Goal: Transaction & Acquisition: Purchase product/service

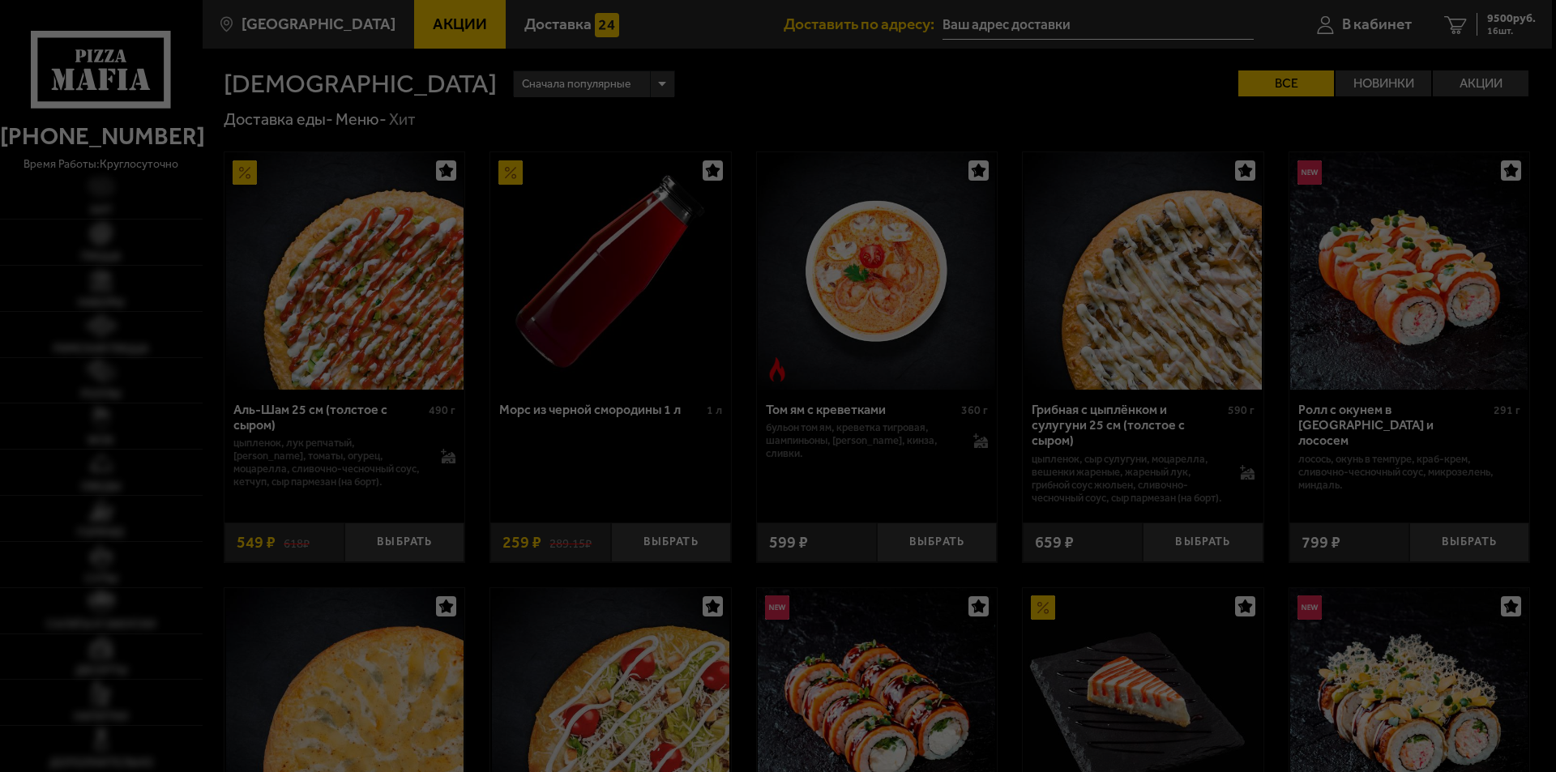
type input "Пушкинский район, посёлок Шушары, территория Детскосельский, Колпинское шоссе, …"
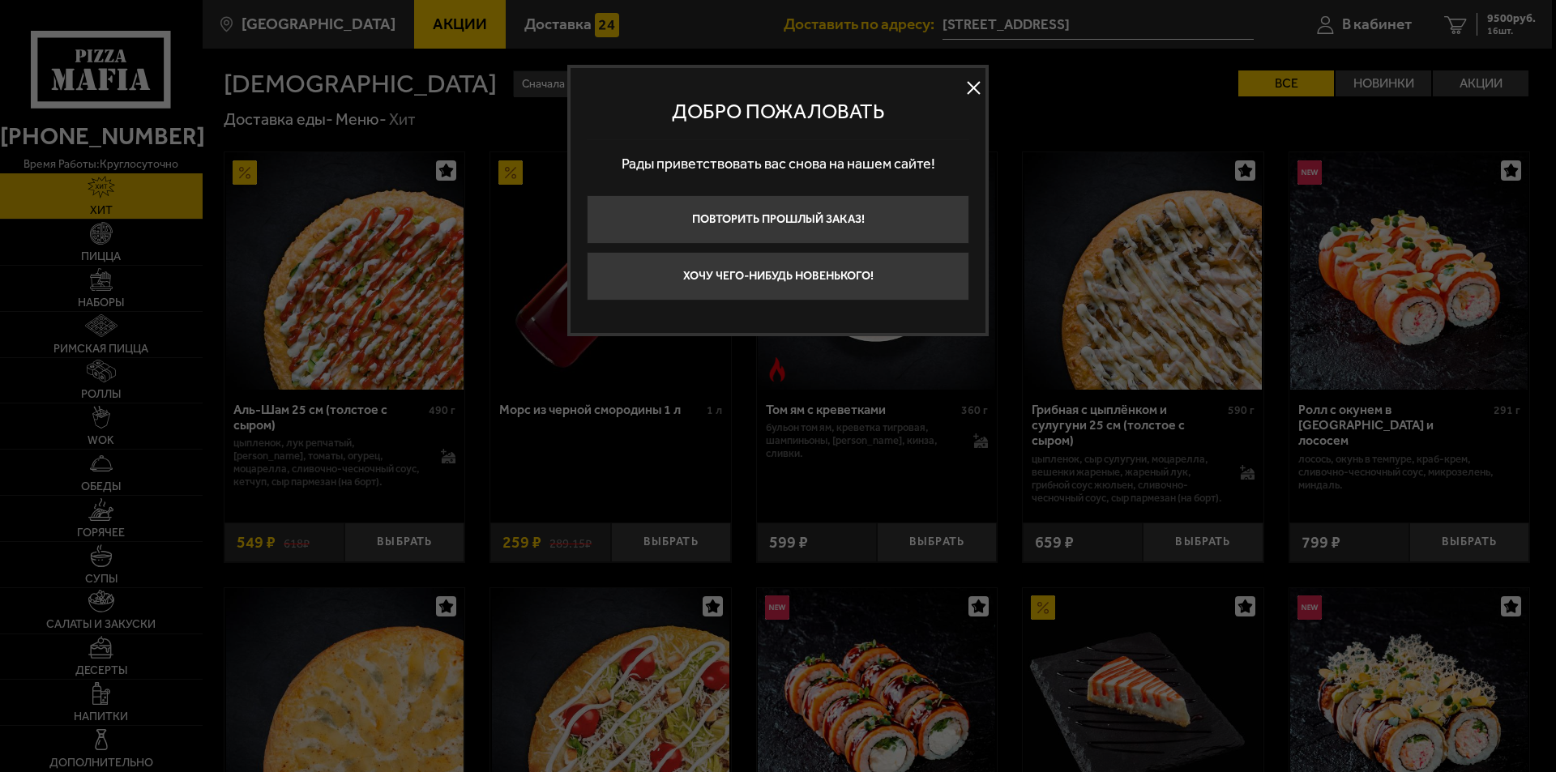
click at [976, 84] on button at bounding box center [973, 88] width 24 height 24
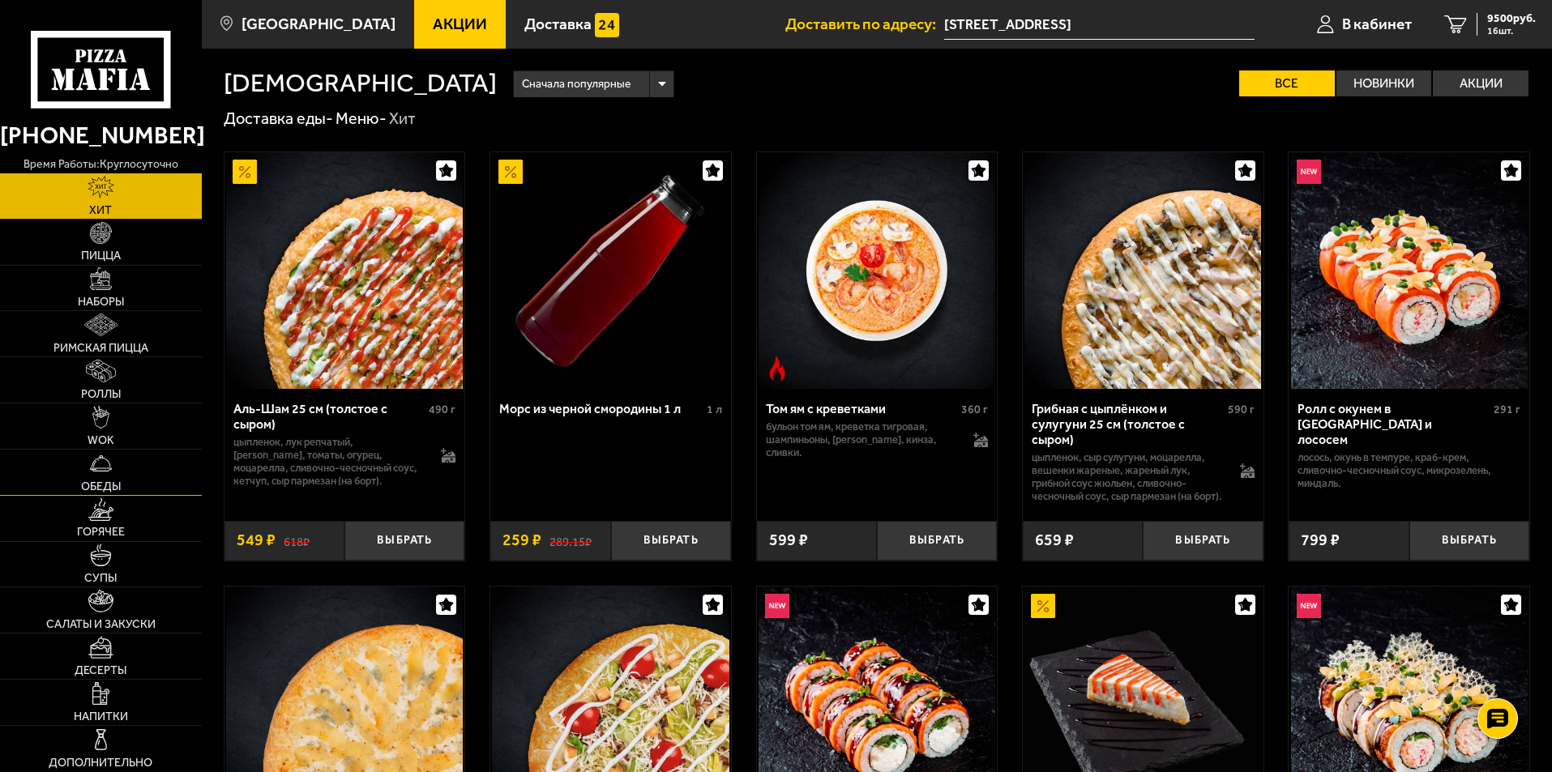
click at [110, 460] on img at bounding box center [101, 463] width 23 height 23
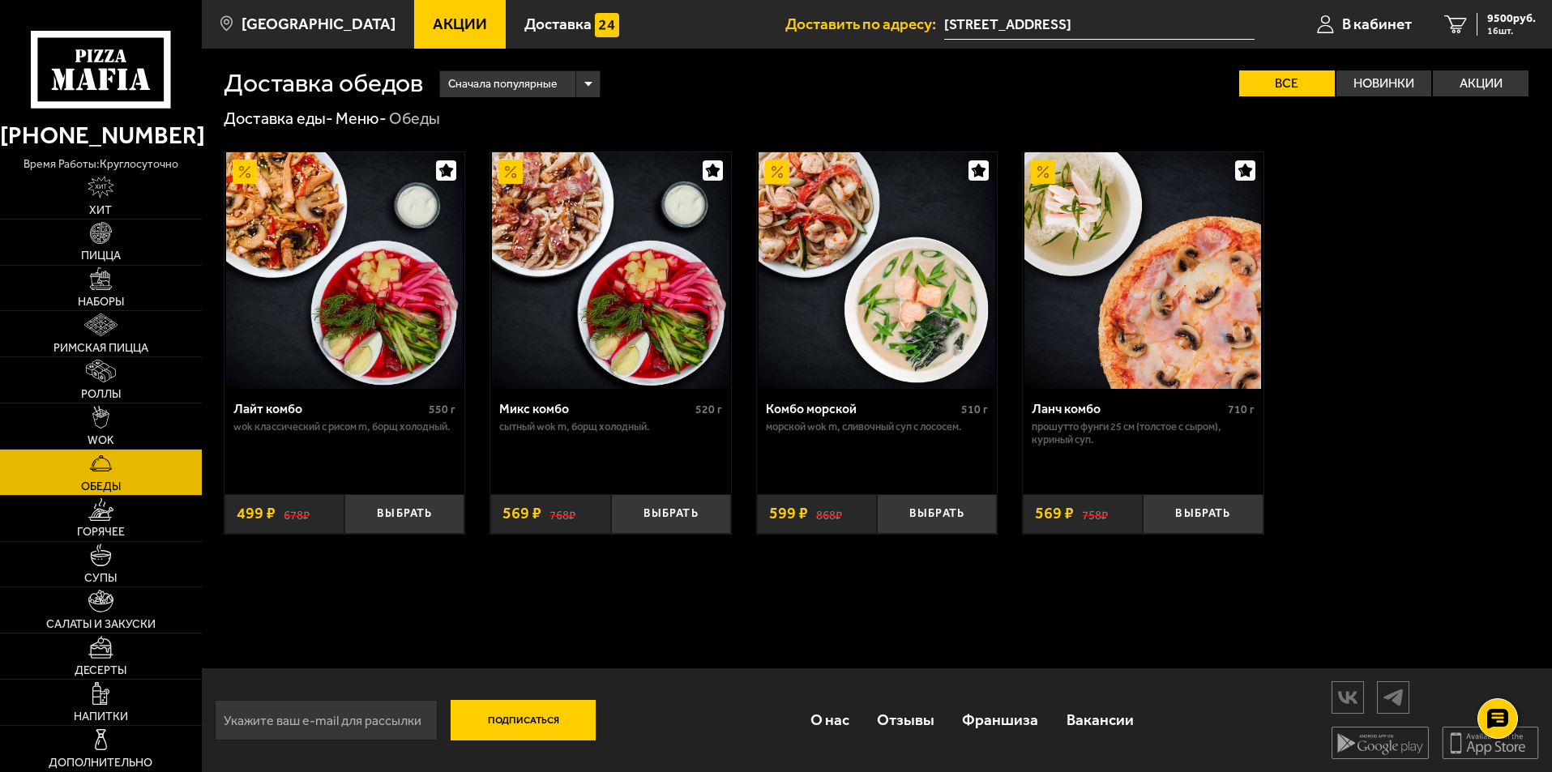
scroll to position [1, 0]
click at [96, 611] on img at bounding box center [101, 601] width 26 height 23
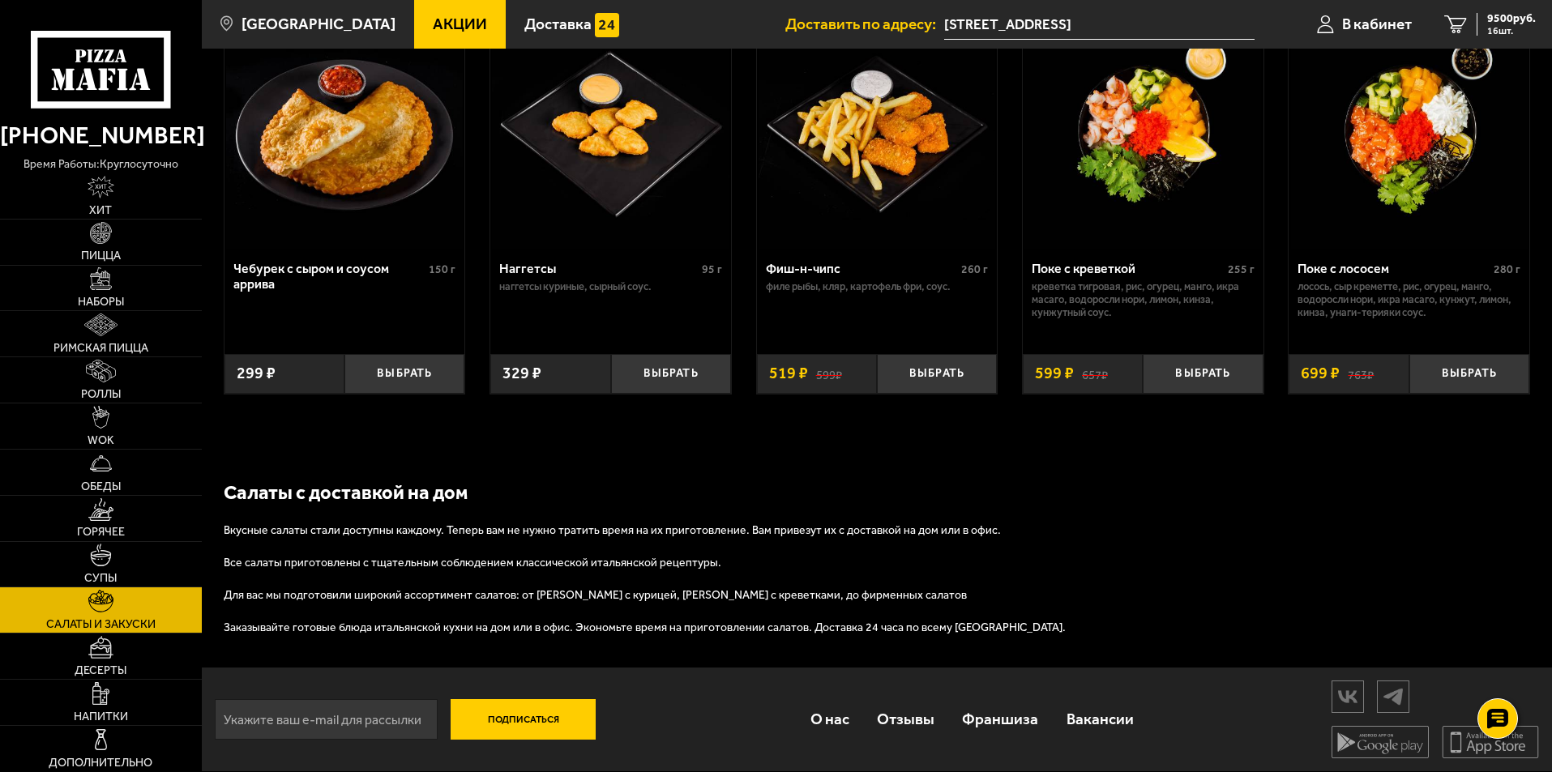
scroll to position [1092, 0]
click at [101, 522] on link "Горячее" at bounding box center [101, 518] width 202 height 45
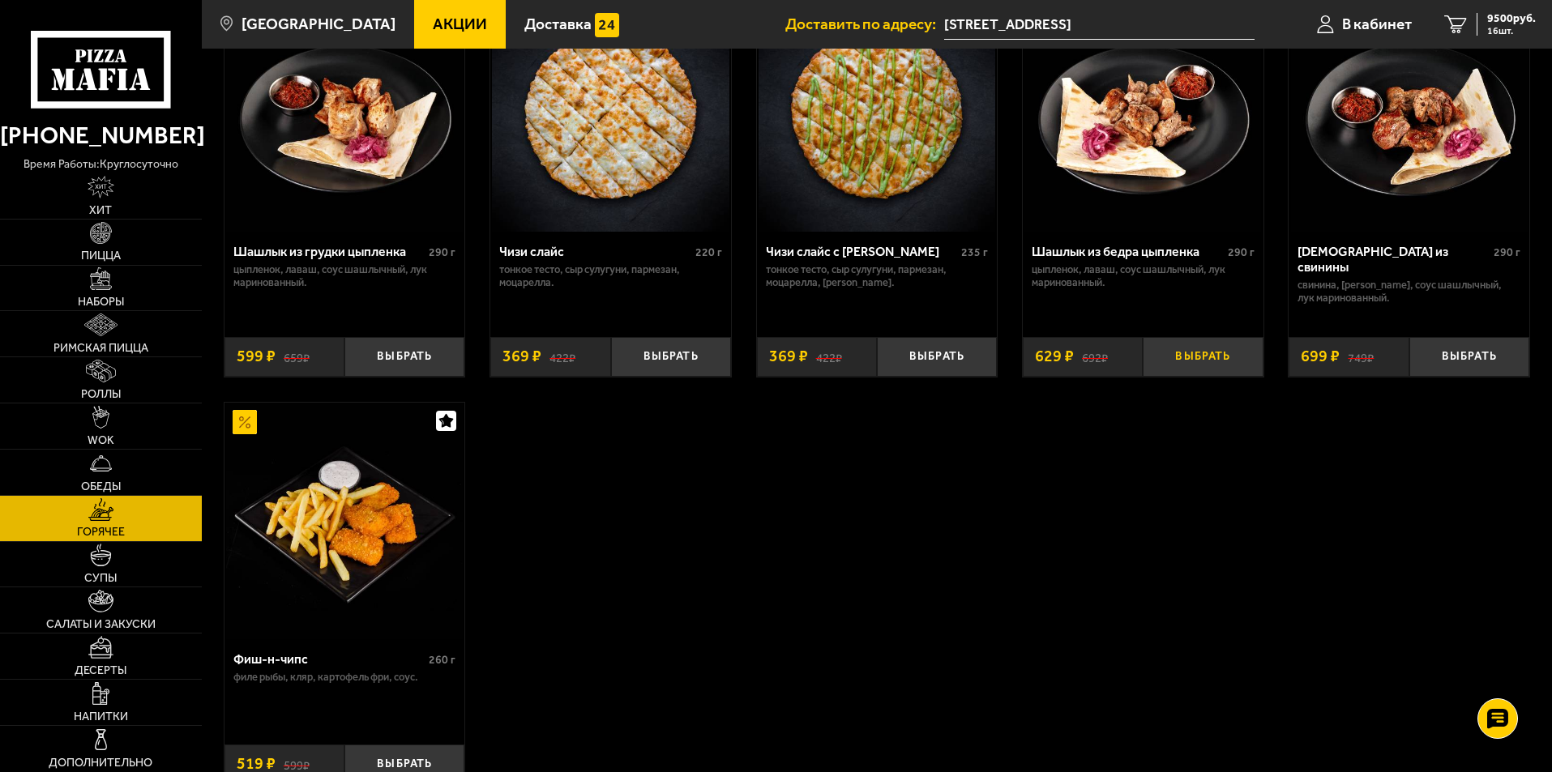
scroll to position [1135, 0]
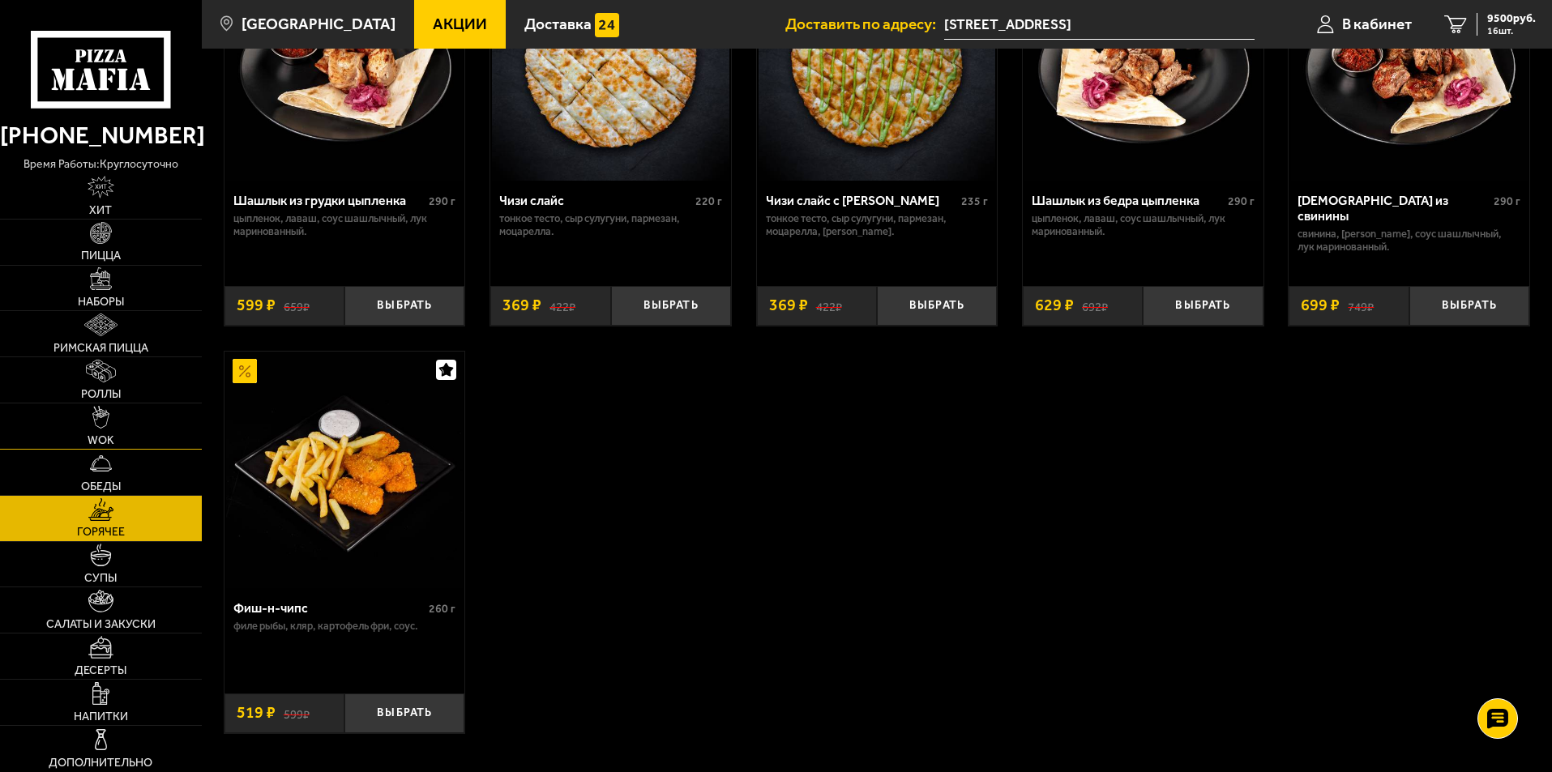
click at [95, 429] on img at bounding box center [101, 417] width 18 height 23
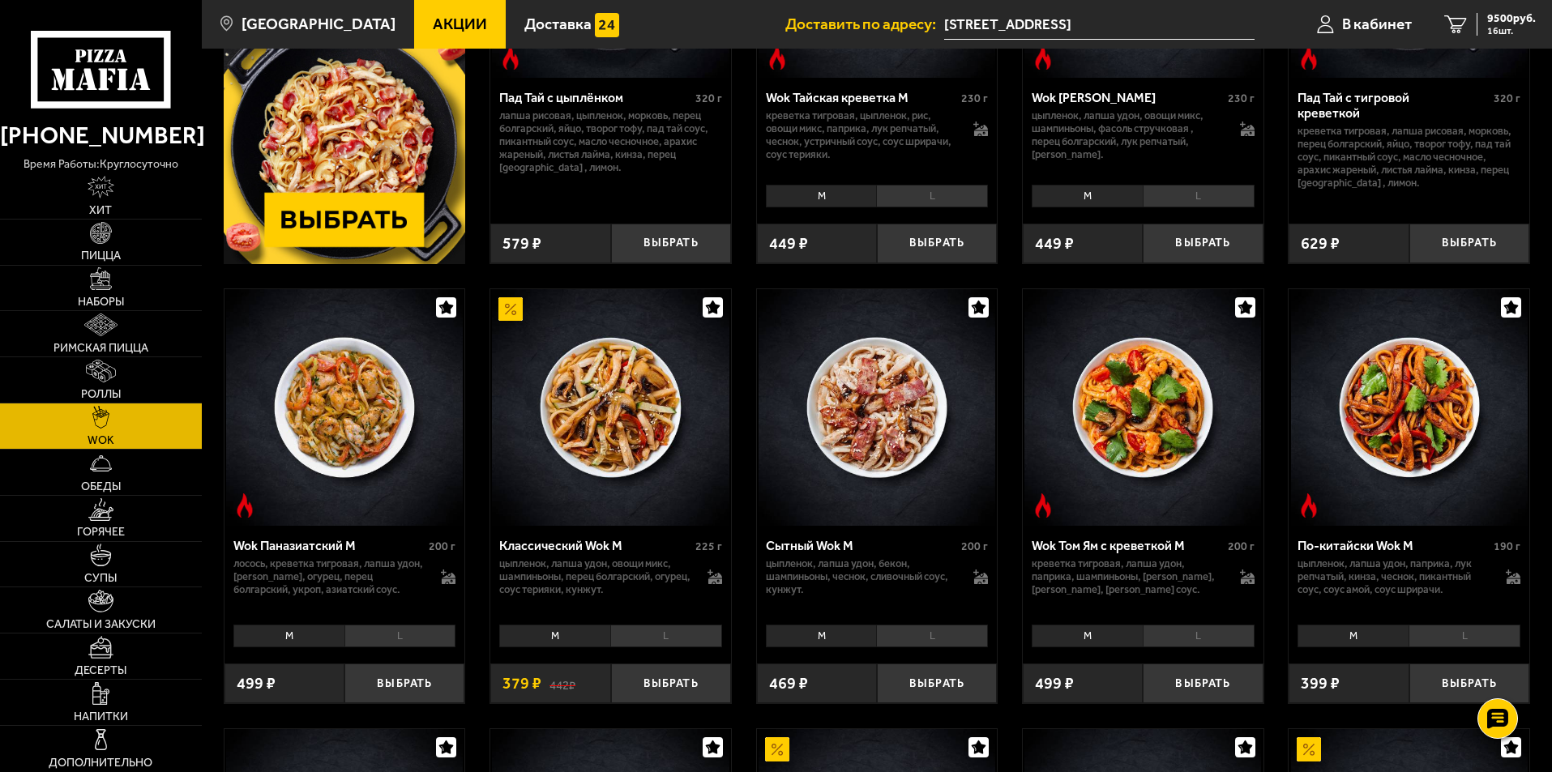
scroll to position [405, 0]
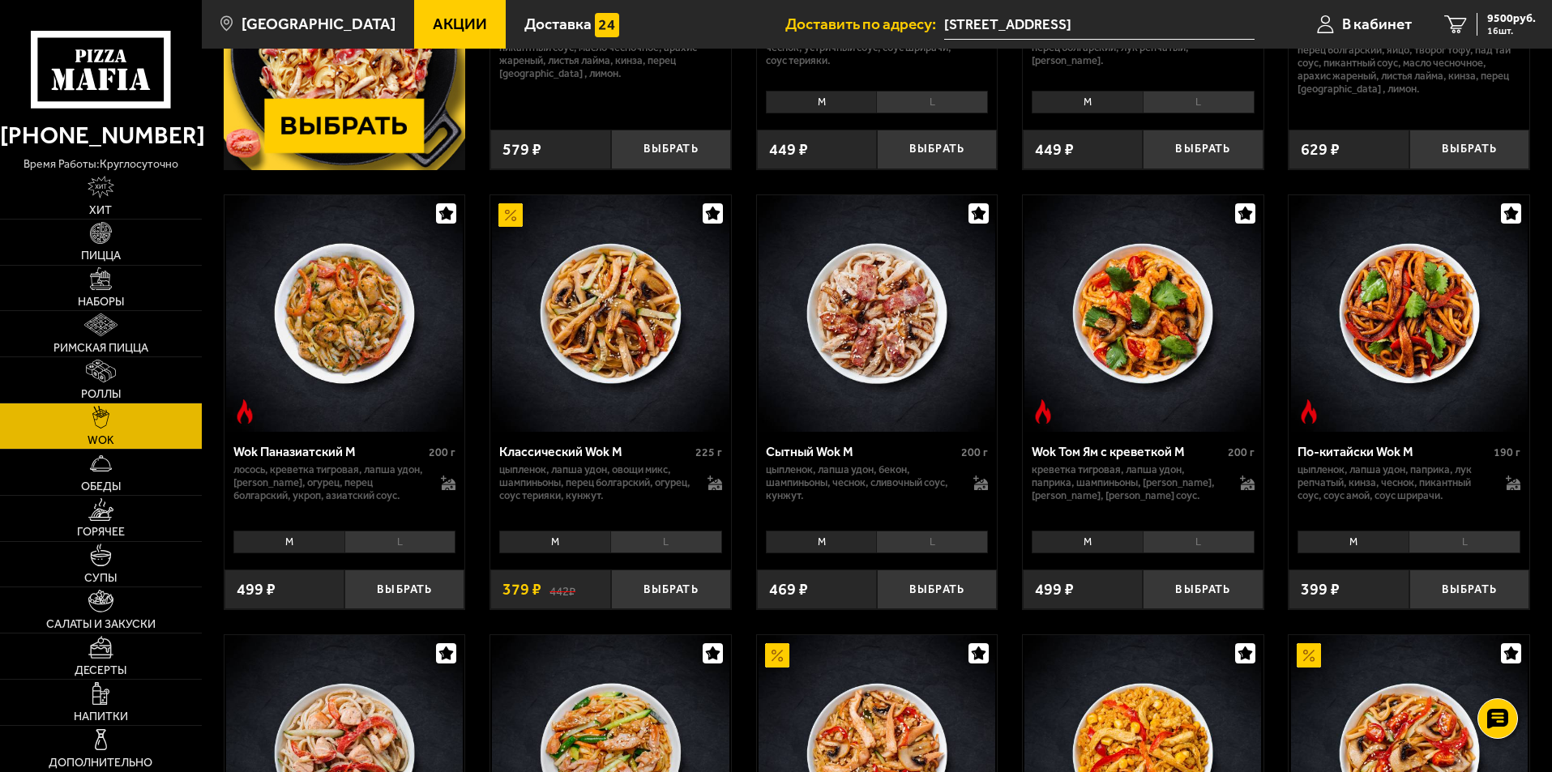
click at [832, 547] on li "M" at bounding box center [821, 542] width 111 height 23
click at [819, 544] on li "M" at bounding box center [821, 542] width 111 height 23
click at [936, 541] on li "L" at bounding box center [932, 542] width 112 height 23
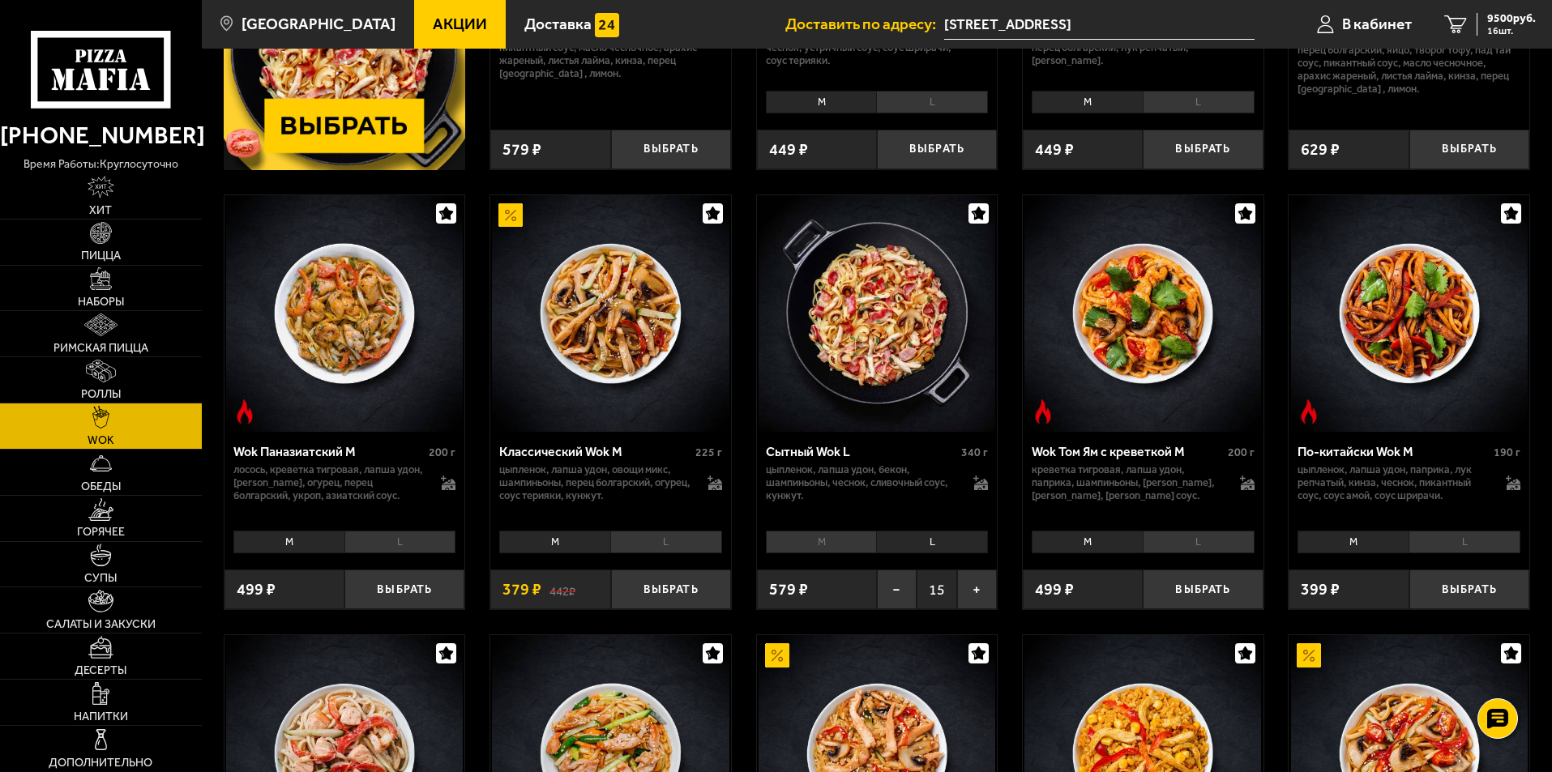
click at [817, 536] on li "M" at bounding box center [821, 542] width 111 height 23
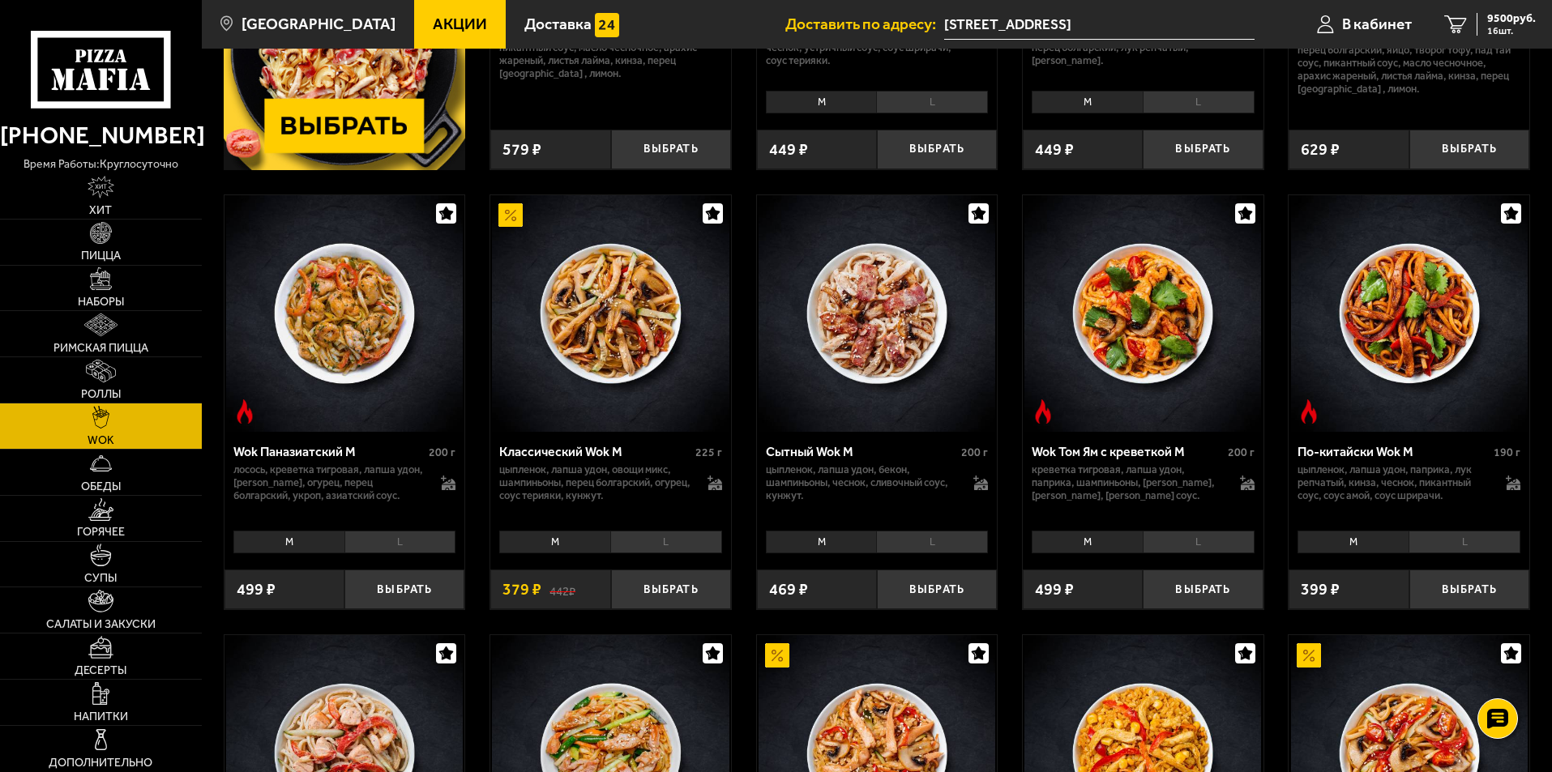
click at [649, 541] on li "L" at bounding box center [666, 542] width 112 height 23
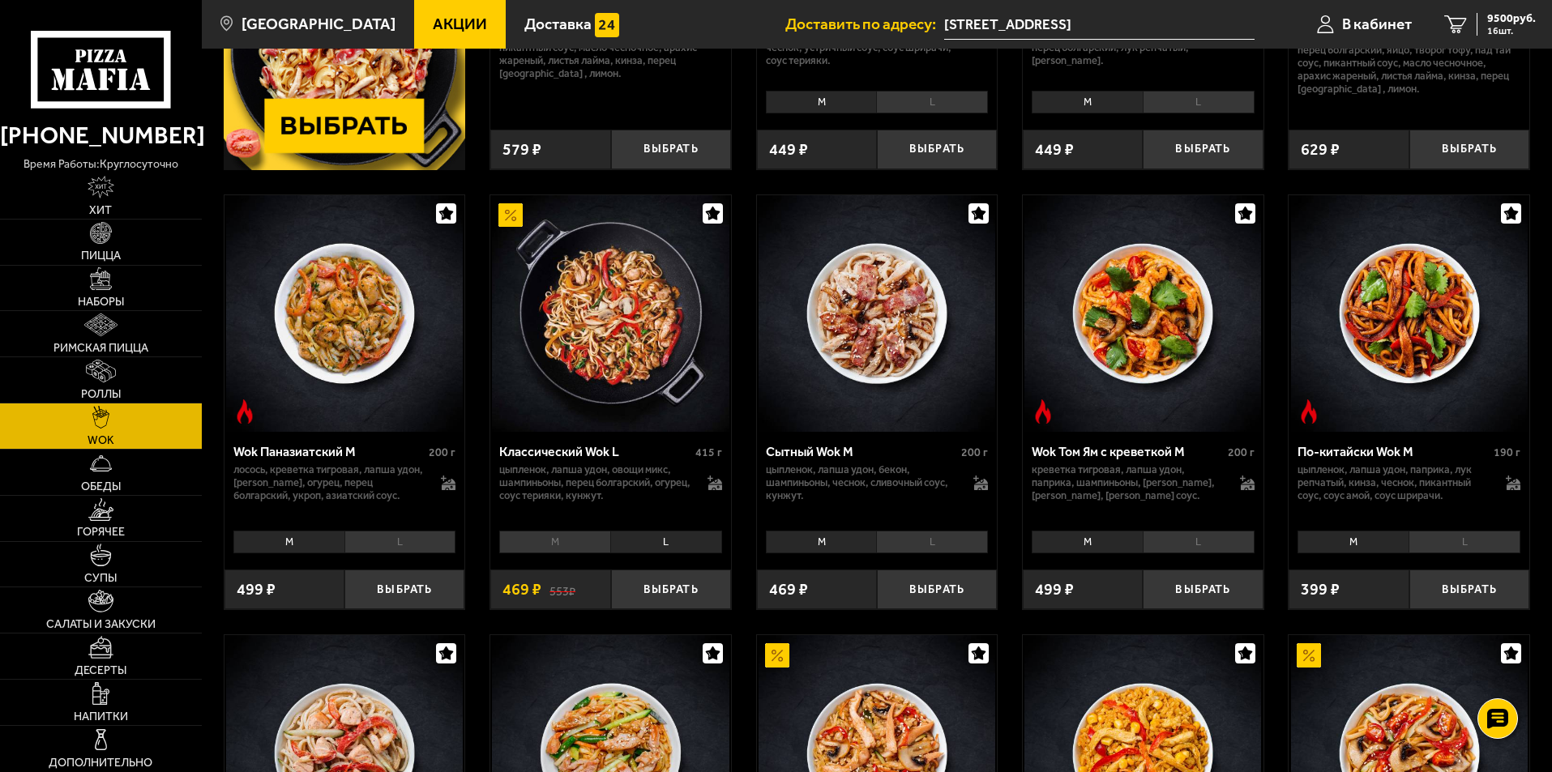
click at [576, 536] on li "M" at bounding box center [554, 542] width 111 height 23
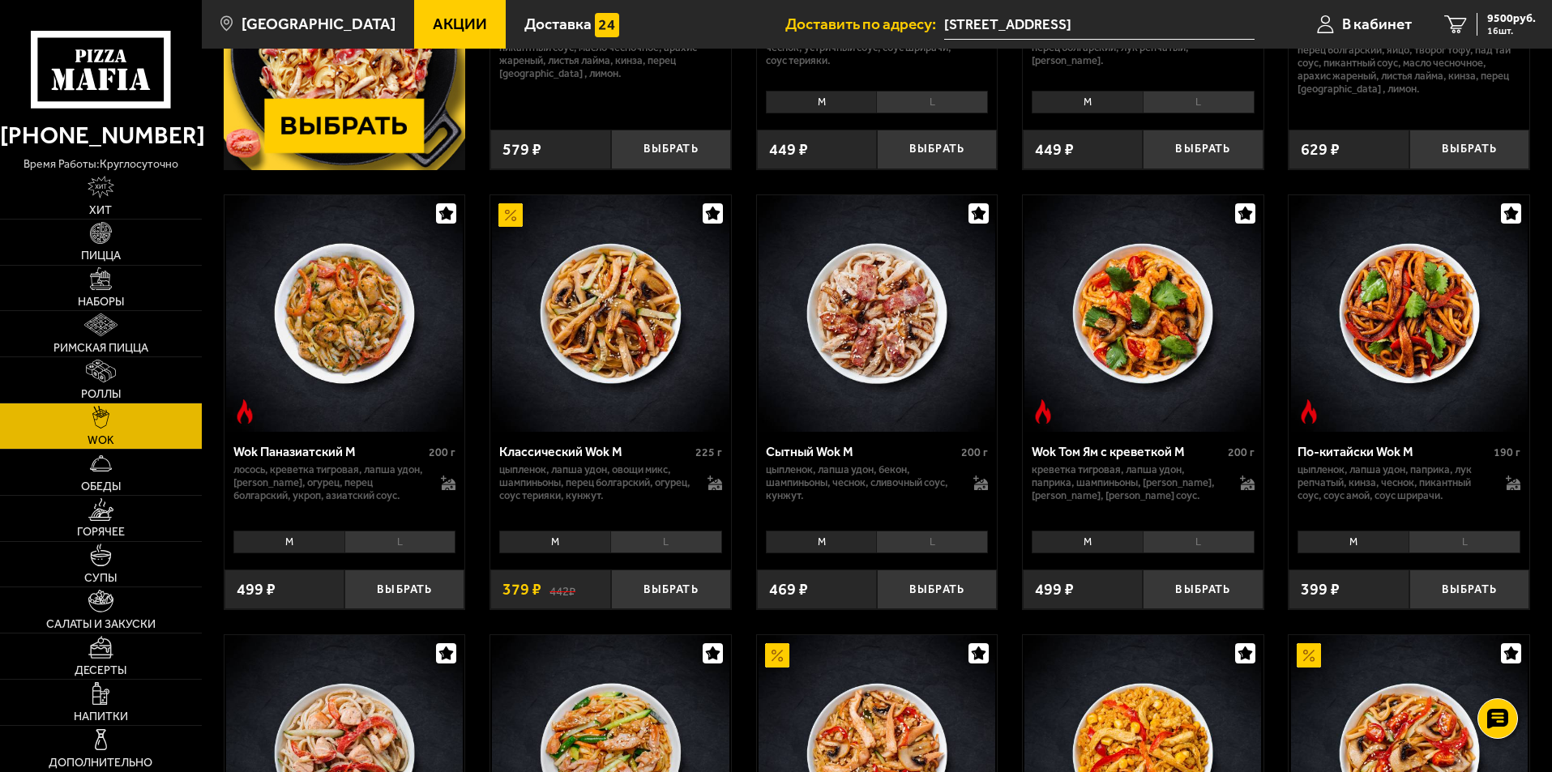
click at [661, 541] on li "L" at bounding box center [666, 542] width 112 height 23
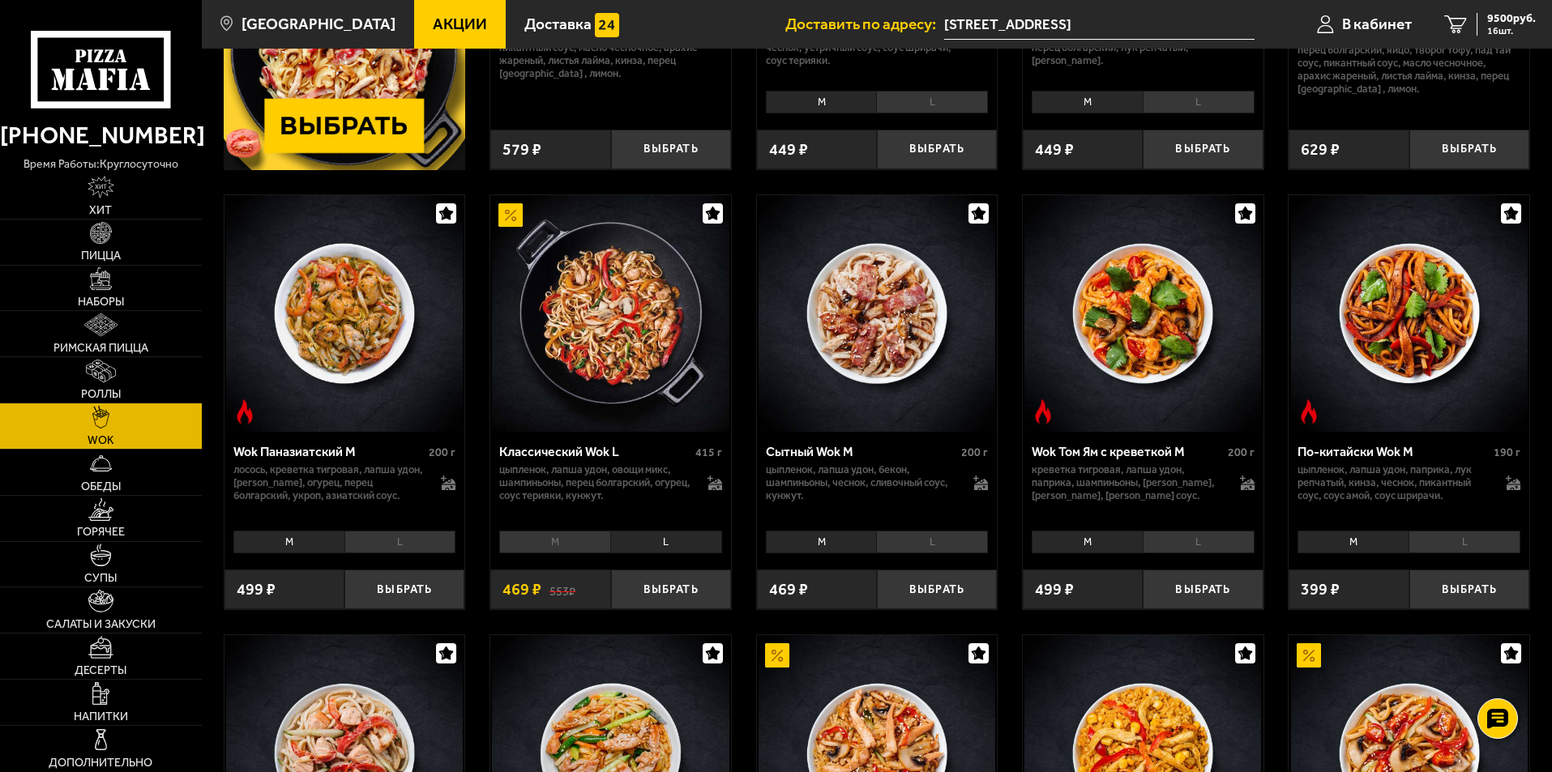
click at [934, 542] on li "L" at bounding box center [932, 542] width 112 height 23
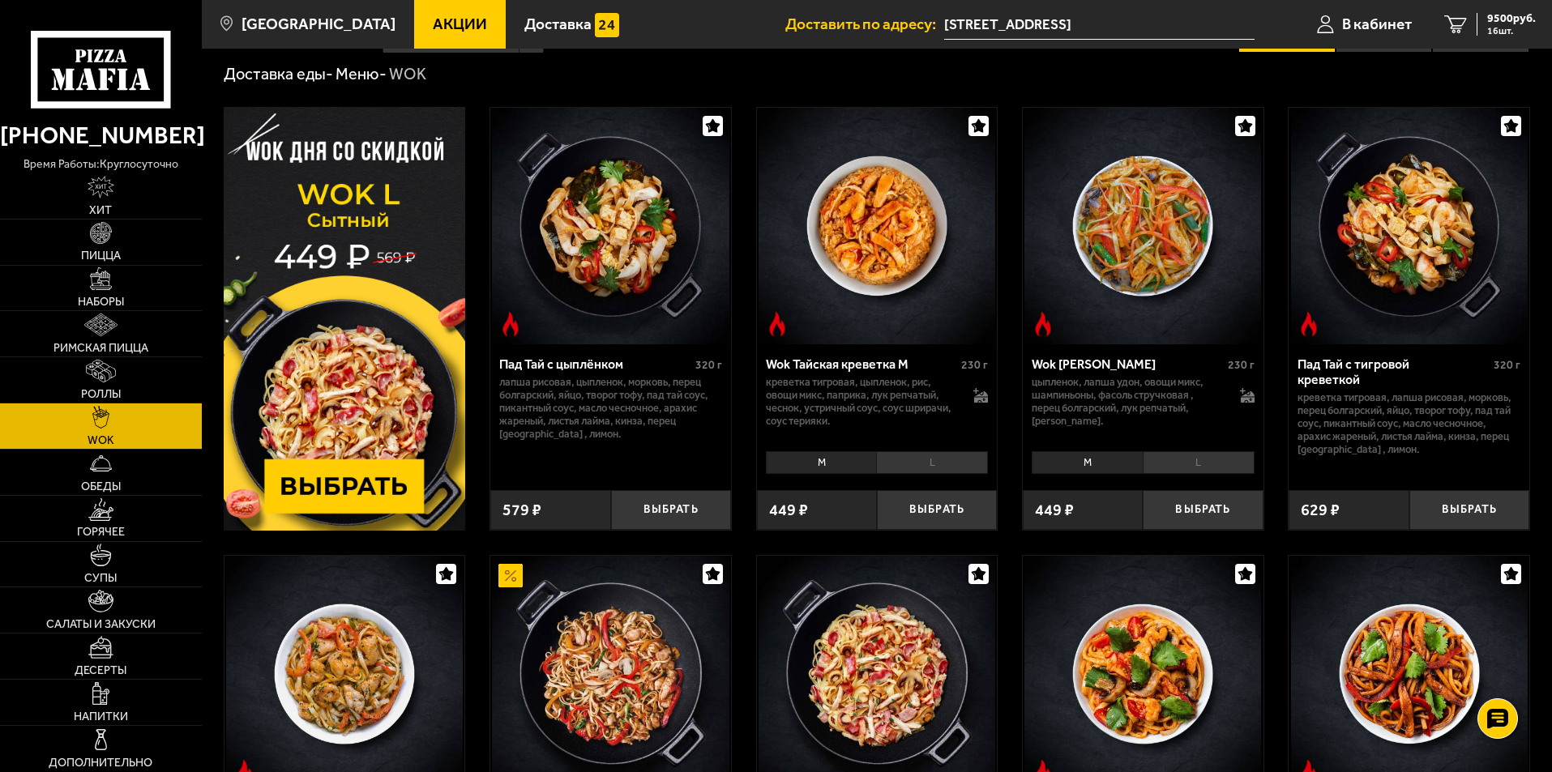
scroll to position [0, 0]
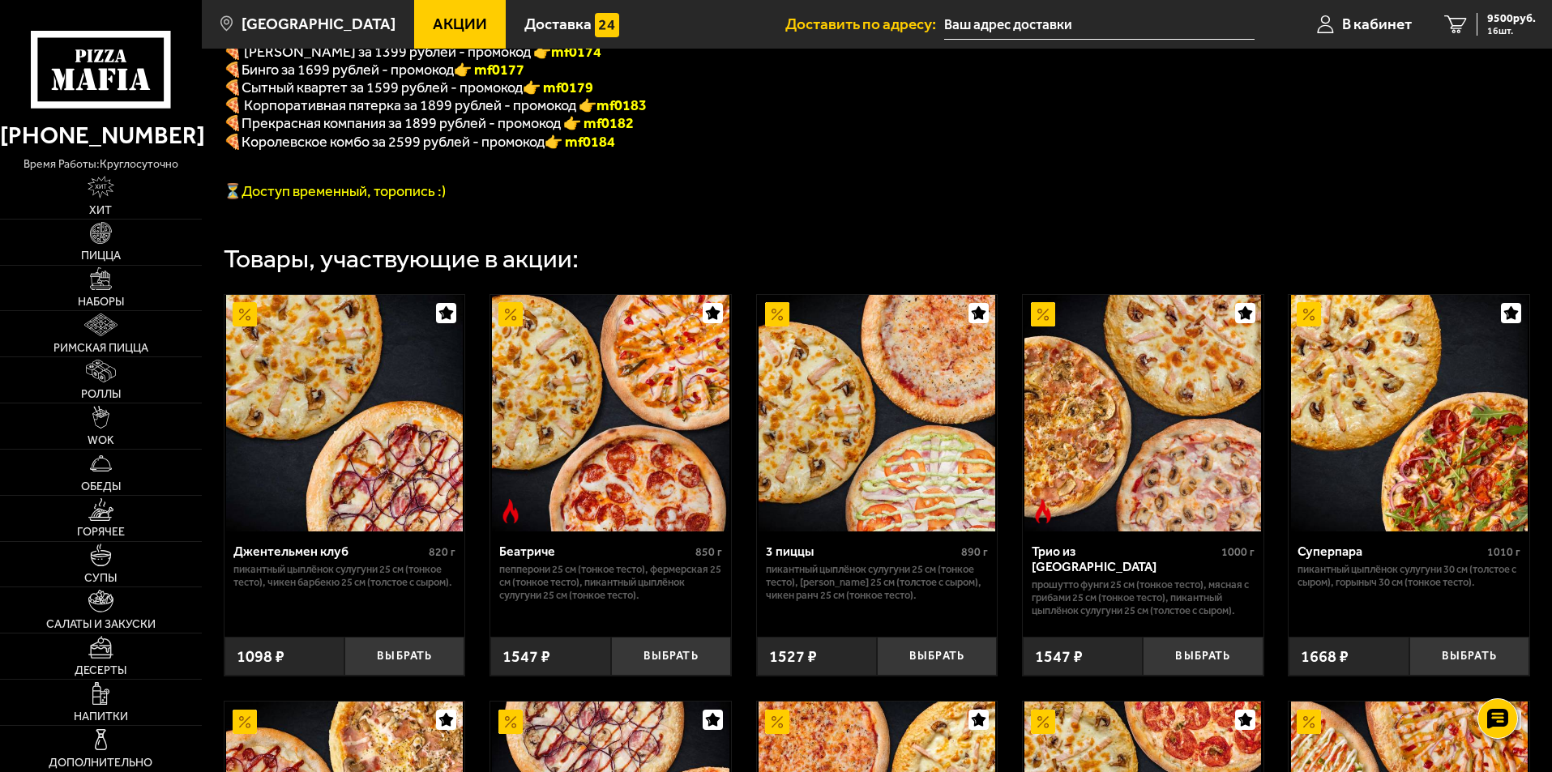
scroll to position [485, 0]
